Goal: Information Seeking & Learning: Find specific page/section

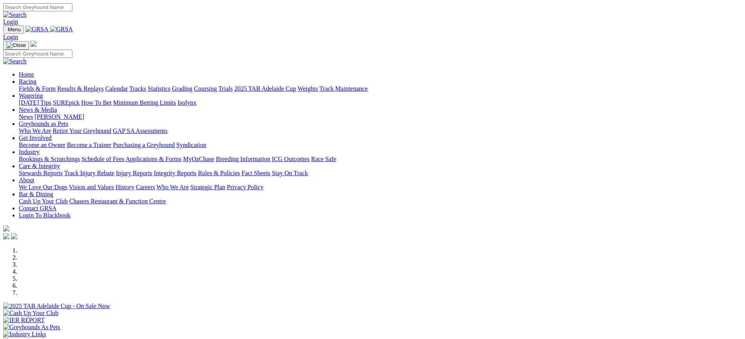
click at [181, 156] on link "Applications & Forms" at bounding box center [154, 159] width 56 height 7
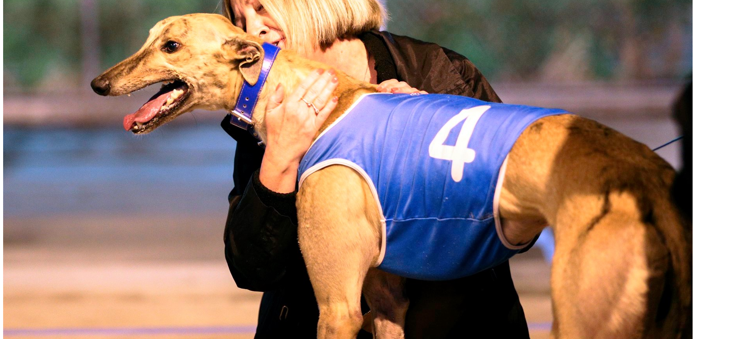
scroll to position [430, 0]
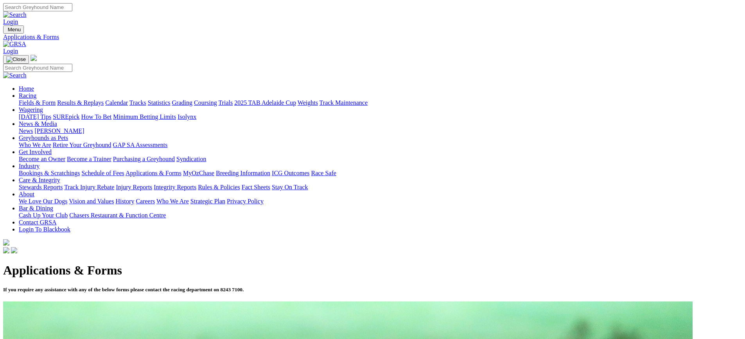
click at [36, 92] on link "Racing" at bounding box center [28, 95] width 18 height 7
click at [56, 99] on link "Fields & Form" at bounding box center [37, 102] width 37 height 7
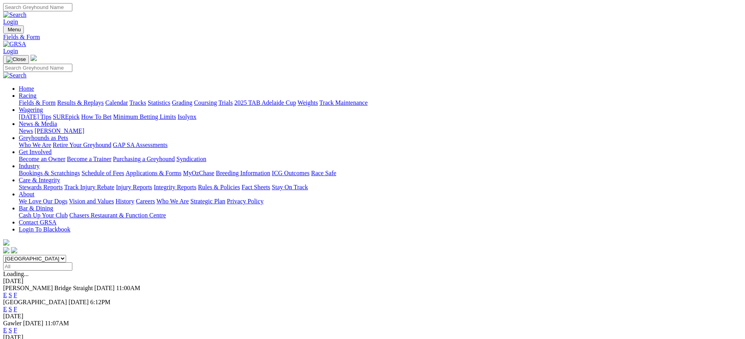
click at [17, 306] on link "F" at bounding box center [16, 309] width 4 height 7
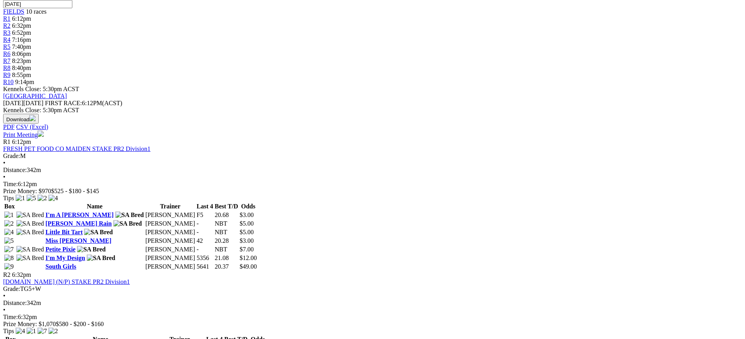
scroll to position [274, 0]
